Goal: Task Accomplishment & Management: Manage account settings

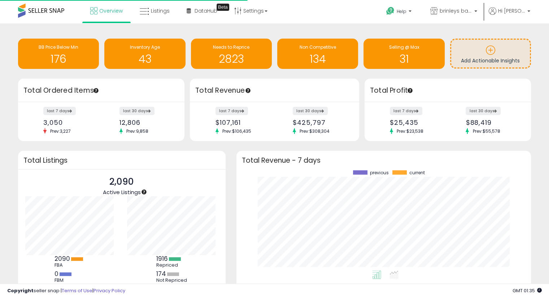
scroll to position [100, 280]
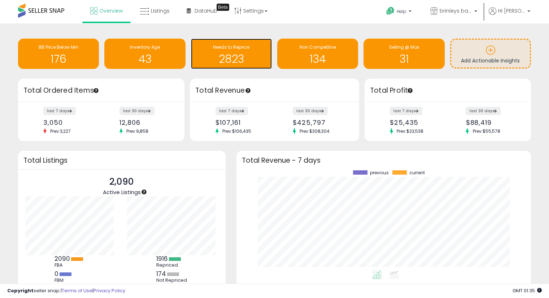
click at [232, 53] on h1 "2823" at bounding box center [231, 59] width 74 height 12
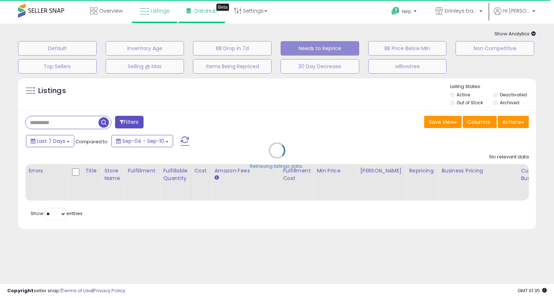
select select "**"
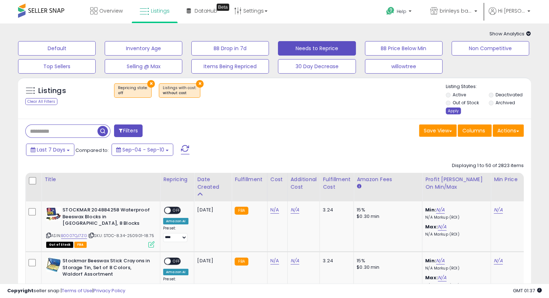
click at [447, 110] on div "Apply" at bounding box center [453, 111] width 15 height 7
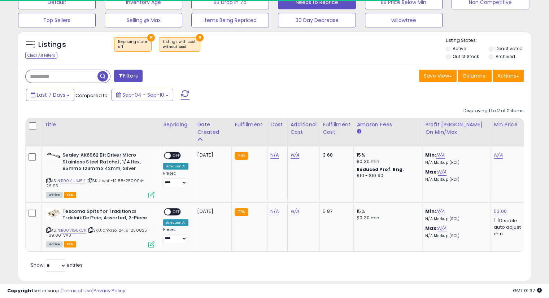
scroll to position [56, 0]
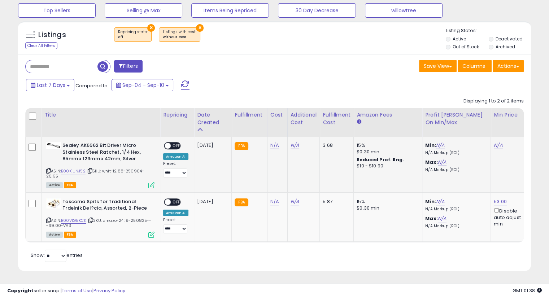
click at [91, 172] on icon at bounding box center [90, 171] width 5 height 4
drag, startPoint x: 271, startPoint y: 147, endPoint x: 303, endPoint y: 153, distance: 32.9
click at [271, 147] on link "N/A" at bounding box center [274, 145] width 9 height 7
type input "*****"
click at [294, 126] on icon "submit" at bounding box center [292, 127] width 4 height 4
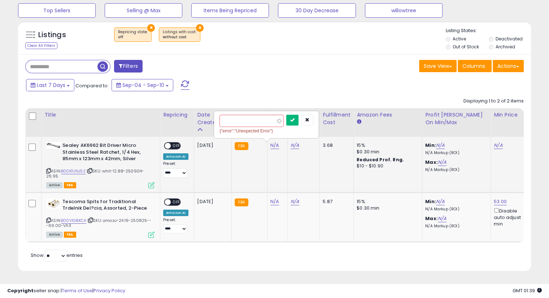
click at [298, 124] on button "submit" at bounding box center [292, 120] width 12 height 11
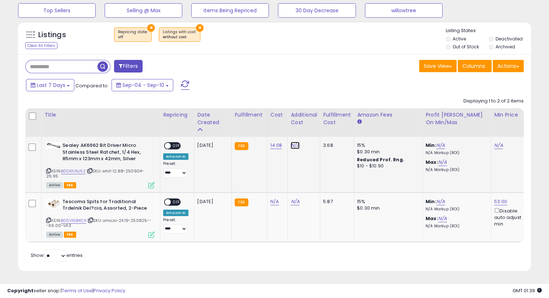
drag, startPoint x: 295, startPoint y: 146, endPoint x: 339, endPoint y: 155, distance: 44.5
click at [295, 146] on link "N/A" at bounding box center [294, 145] width 9 height 7
type input "****"
click at [319, 130] on button "submit" at bounding box center [312, 127] width 12 height 11
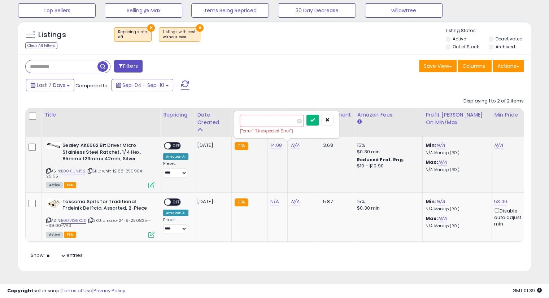
click at [319, 124] on button "submit" at bounding box center [312, 120] width 12 height 11
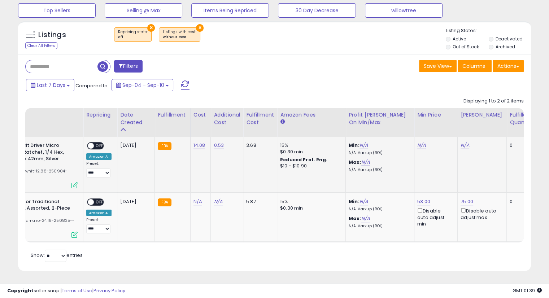
scroll to position [0, 2]
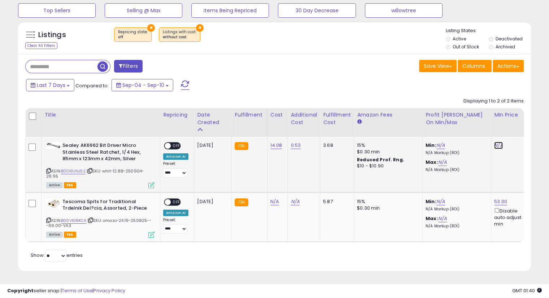
click at [498, 146] on link "N/A" at bounding box center [498, 145] width 9 height 7
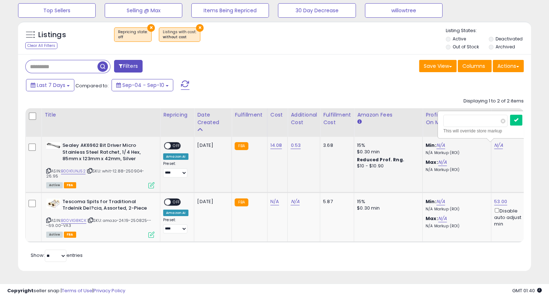
scroll to position [0, 44]
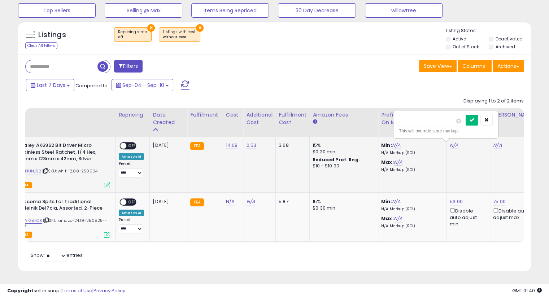
type input "*****"
click at [474, 122] on icon "submit" at bounding box center [471, 120] width 4 height 4
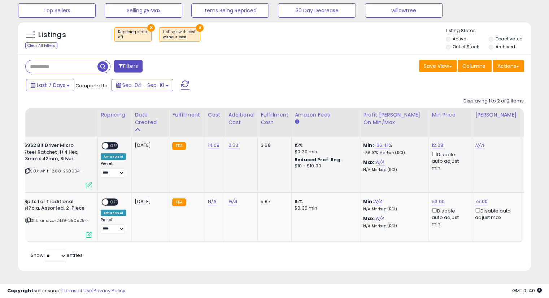
scroll to position [0, 66]
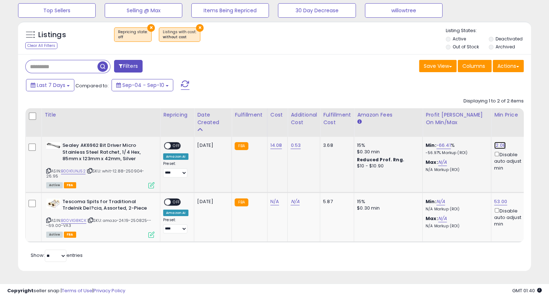
click at [500, 143] on link "12.08" at bounding box center [500, 145] width 12 height 7
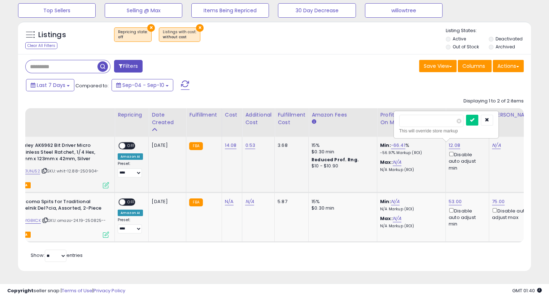
type input "*"
type input "*****"
click at [478, 120] on button "submit" at bounding box center [472, 120] width 12 height 11
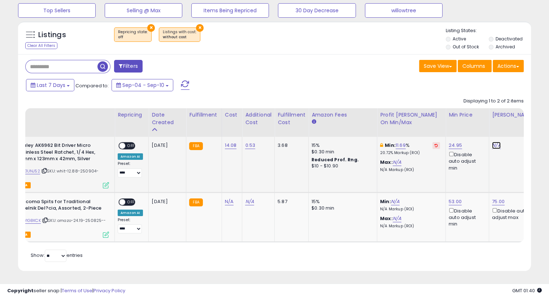
click at [498, 146] on link "N/A" at bounding box center [496, 145] width 9 height 7
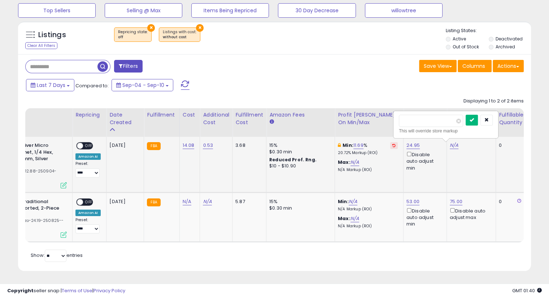
type input "*****"
click at [474, 120] on icon "submit" at bounding box center [471, 120] width 4 height 4
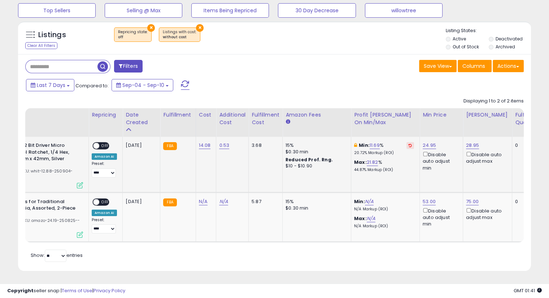
scroll to position [0, 68]
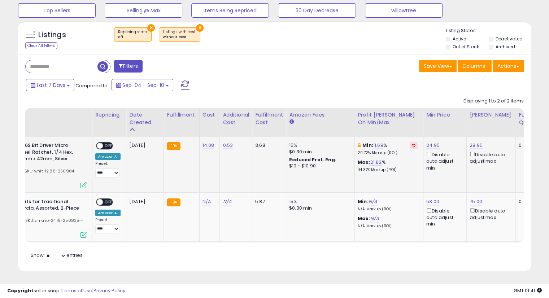
click at [105, 145] on span "OFF" at bounding box center [109, 146] width 12 height 6
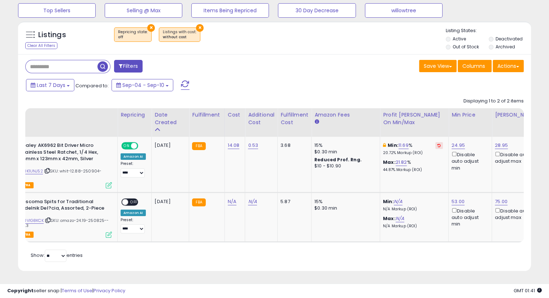
scroll to position [0, 34]
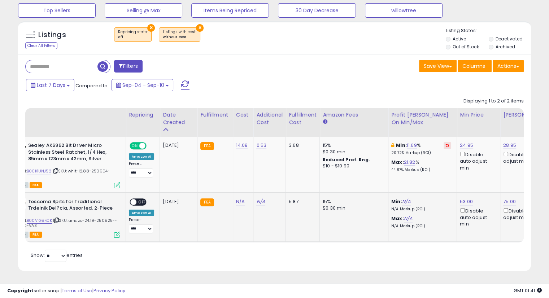
click at [58, 218] on icon at bounding box center [56, 220] width 5 height 4
drag, startPoint x: 240, startPoint y: 196, endPoint x: 334, endPoint y: 196, distance: 94.5
click at [240, 198] on link "N/A" at bounding box center [240, 201] width 9 height 7
type input "*****"
click at [260, 178] on icon "submit" at bounding box center [258, 178] width 4 height 4
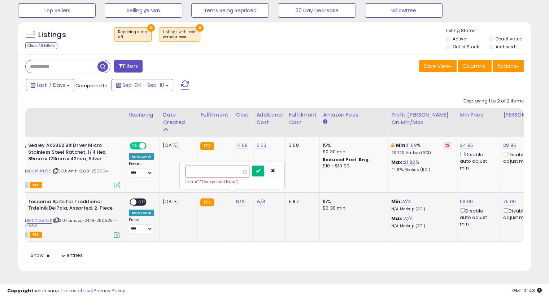
click at [260, 169] on icon "submit" at bounding box center [258, 170] width 4 height 4
click at [259, 198] on link "N/A" at bounding box center [261, 201] width 9 height 7
type input "****"
click at [285, 175] on button "submit" at bounding box center [279, 178] width 12 height 11
click at [281, 172] on icon "submit" at bounding box center [279, 170] width 4 height 4
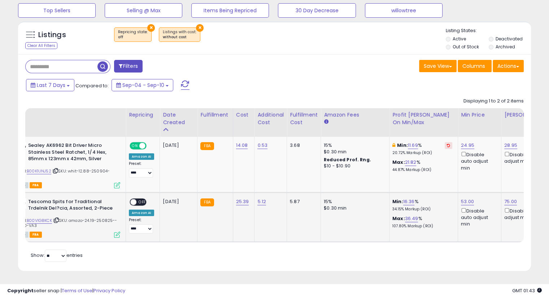
click at [142, 199] on span "OFF" at bounding box center [142, 202] width 12 height 6
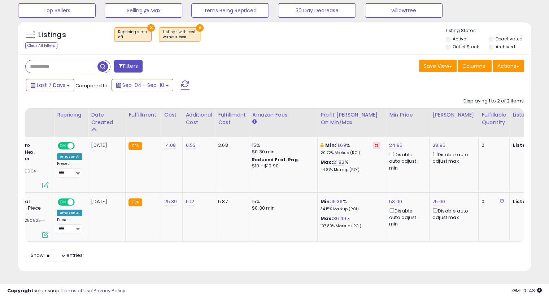
scroll to position [0, 0]
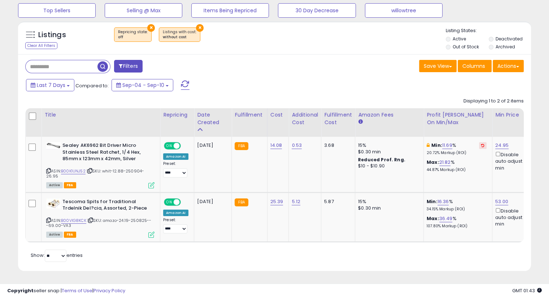
drag, startPoint x: 181, startPoint y: 263, endPoint x: 214, endPoint y: 240, distance: 40.1
click at [183, 263] on div "Retrieving listings data.. Displaying 1 to 2 of 2 items Title Repricing" at bounding box center [274, 178] width 498 height 169
